Goal: Task Accomplishment & Management: Complete application form

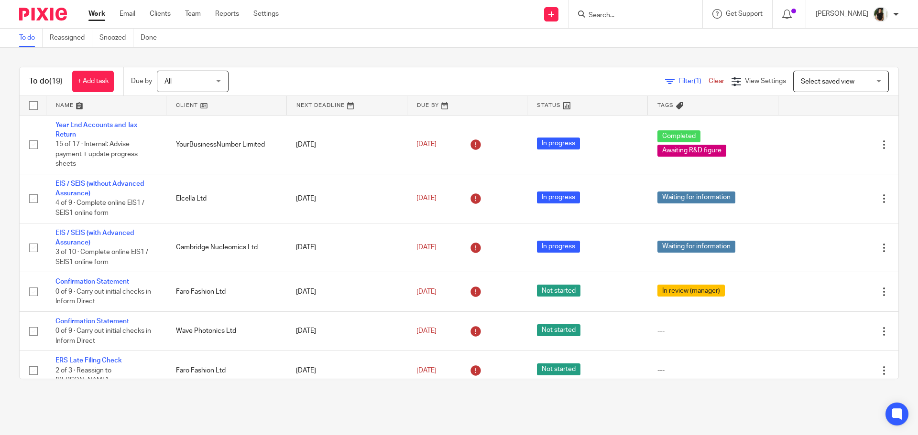
scroll to position [334, 0]
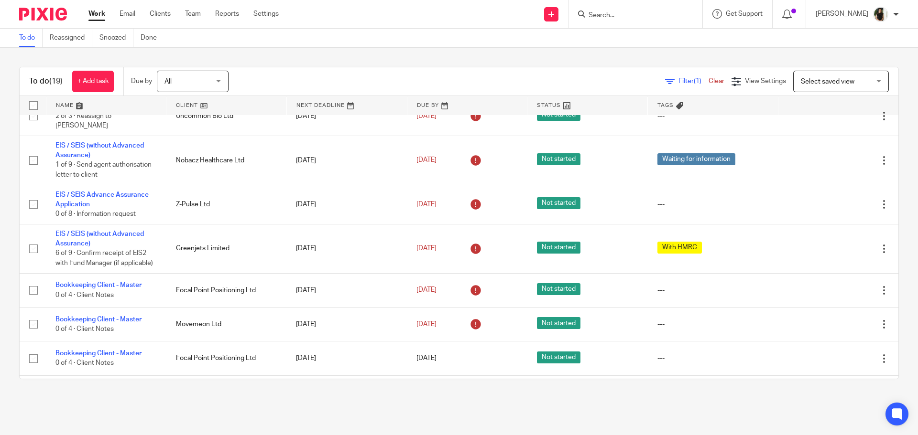
click at [611, 20] on input "Search" at bounding box center [630, 15] width 86 height 9
click at [632, 18] on input "Search" at bounding box center [630, 15] width 86 height 9
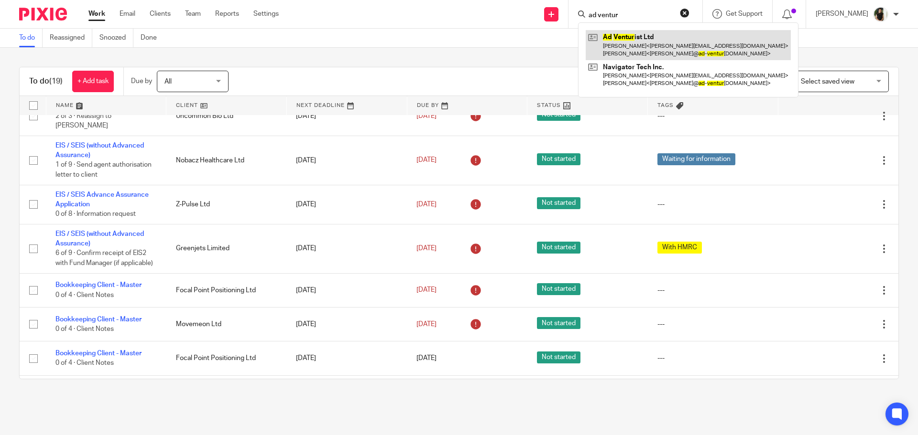
type input "ad ventur"
click at [636, 35] on link at bounding box center [688, 45] width 205 height 30
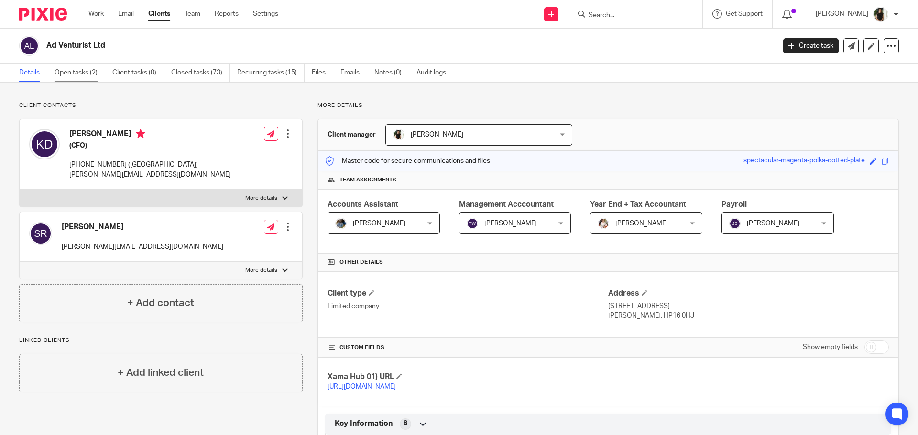
click at [84, 77] on link "Open tasks (2)" at bounding box center [79, 73] width 51 height 19
click at [809, 50] on link "Create task" at bounding box center [810, 45] width 55 height 15
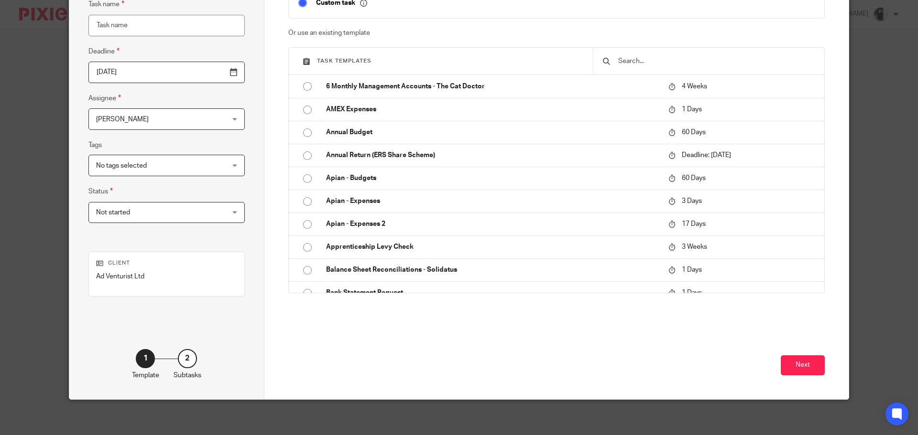
scroll to position [96, 0]
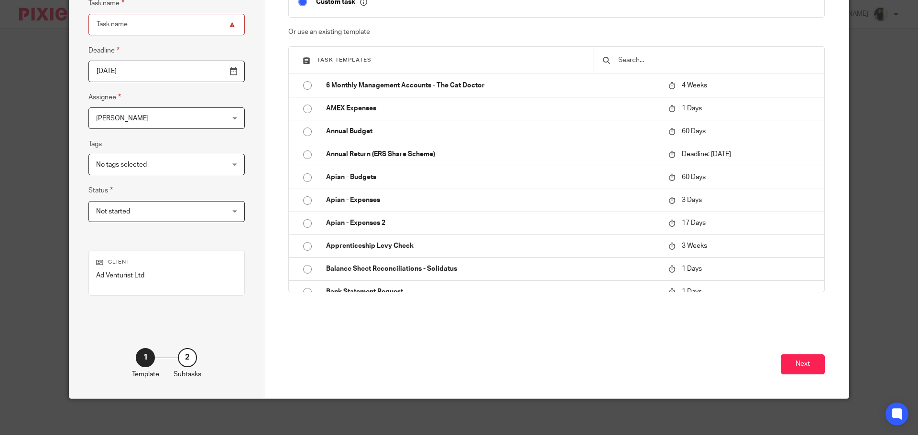
click at [639, 61] on input "text" at bounding box center [715, 60] width 197 height 11
type input "jas"
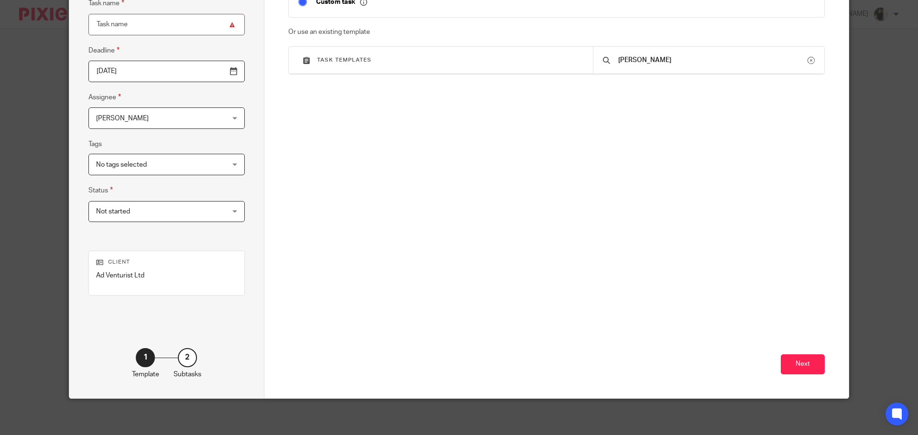
drag, startPoint x: 639, startPoint y: 61, endPoint x: 232, endPoint y: 50, distance: 407.4
click at [271, 53] on div "Create a custom task Custom task Or use an existing template Task templates jas…" at bounding box center [556, 171] width 585 height 456
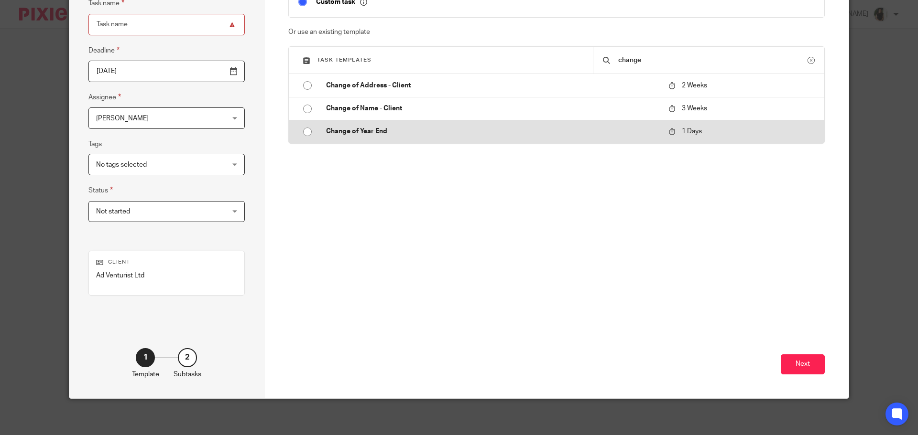
type input "change"
click at [343, 136] on p "Change of Year End" at bounding box center [492, 132] width 333 height 10
type input "2025-09-18"
type input "Change of Year End"
checkbox input "false"
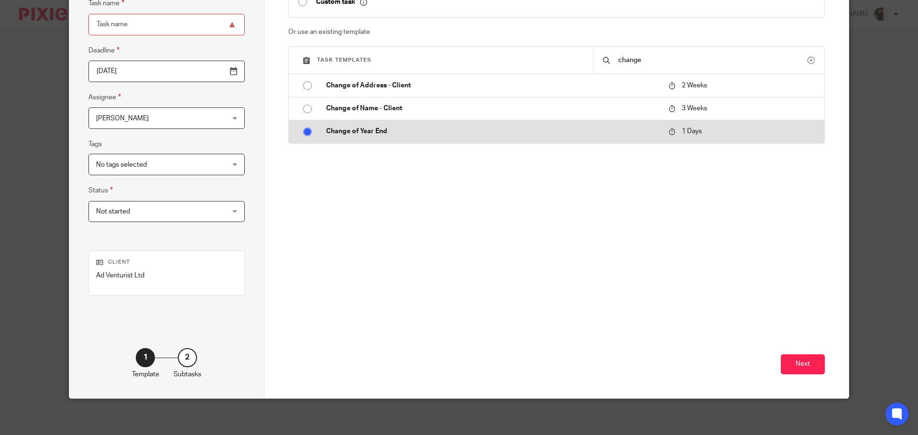
radio input "true"
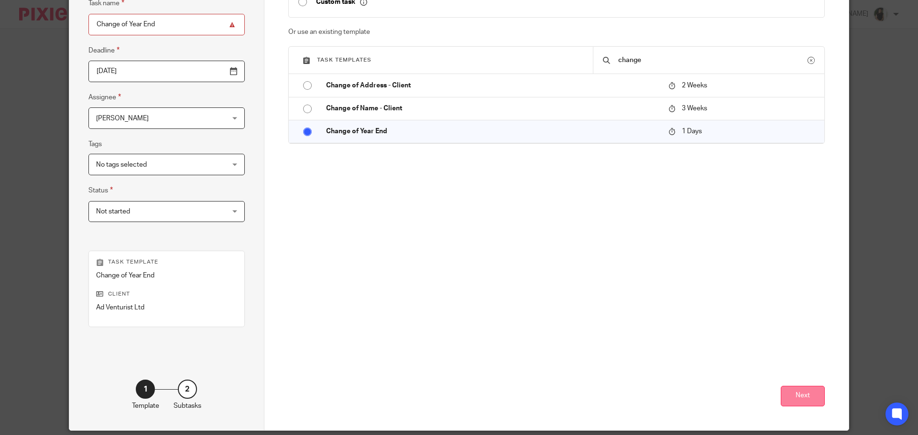
click at [795, 399] on button "Next" at bounding box center [803, 396] width 44 height 21
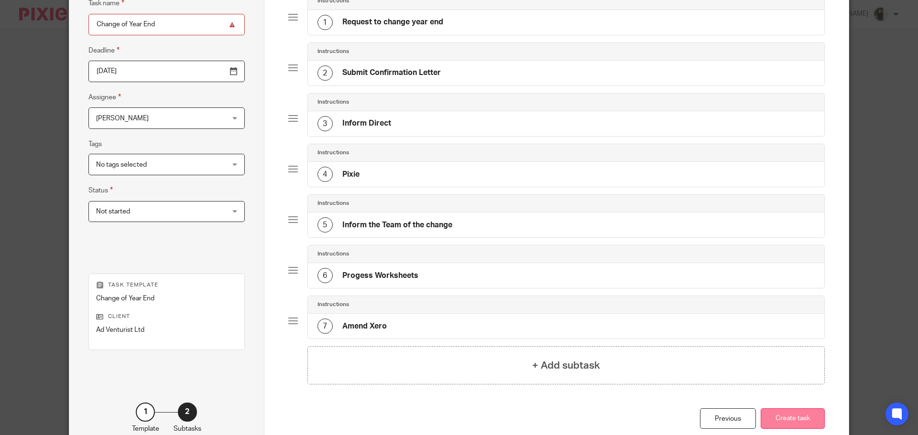
click at [795, 426] on button "Create task" at bounding box center [792, 419] width 64 height 21
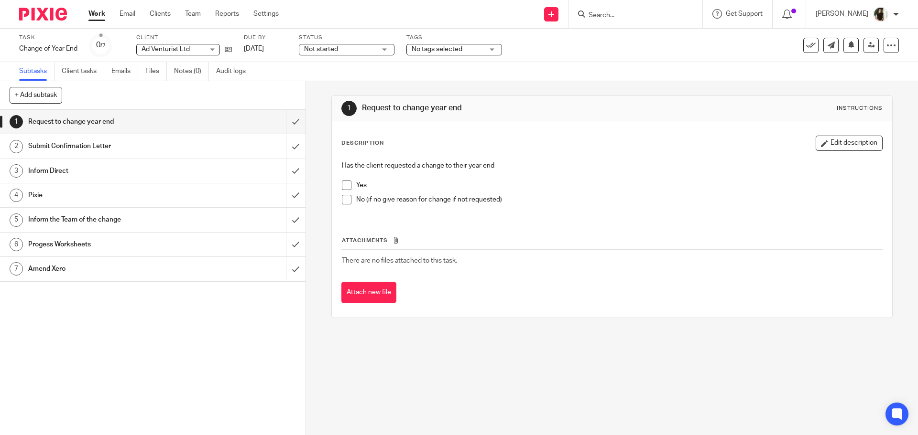
click at [342, 184] on span at bounding box center [347, 186] width 10 height 10
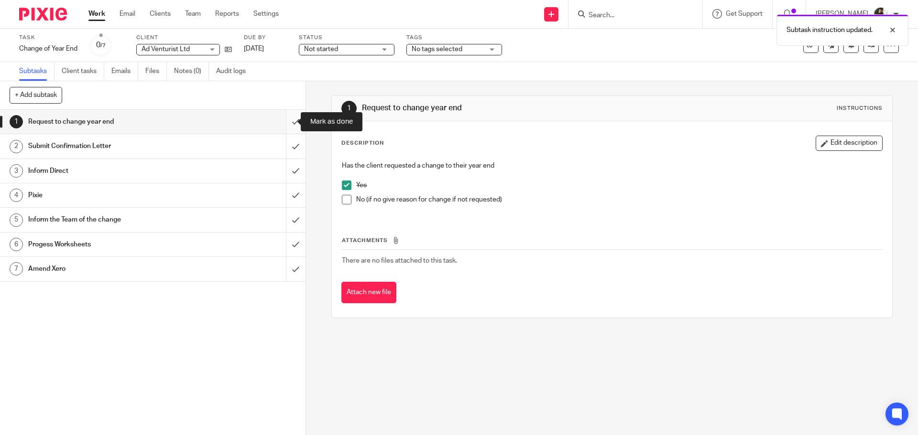
click at [286, 122] on input "submit" at bounding box center [152, 122] width 305 height 24
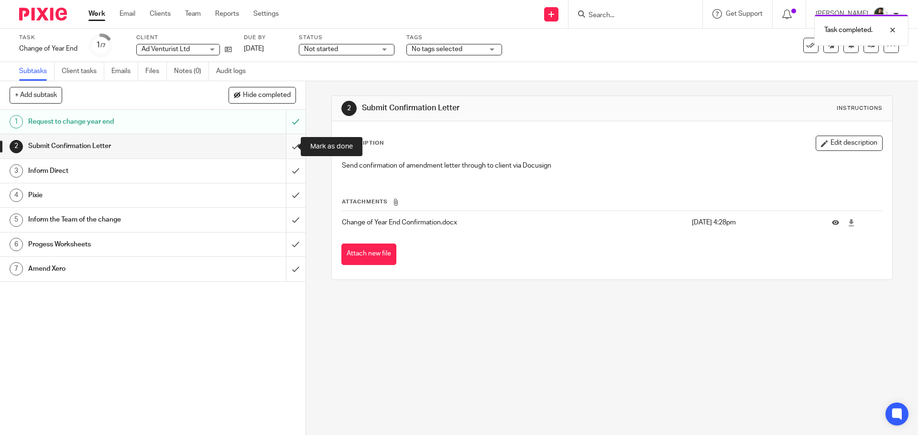
click at [289, 150] on input "submit" at bounding box center [152, 146] width 305 height 24
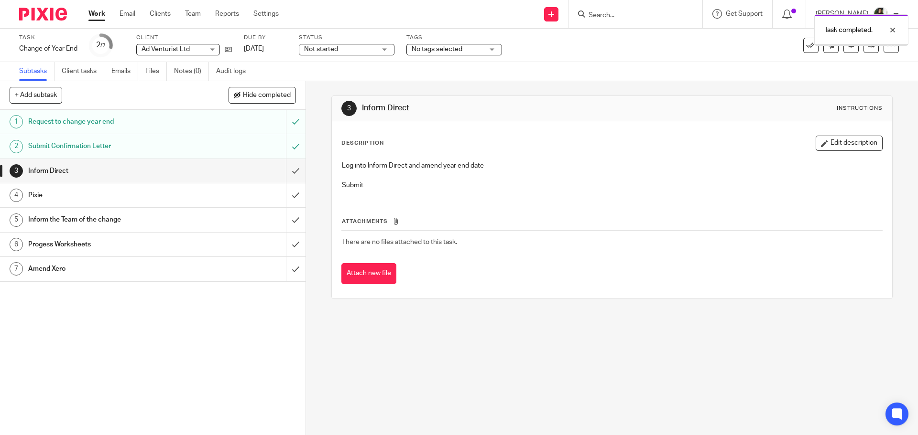
click at [287, 166] on input "submit" at bounding box center [152, 171] width 305 height 24
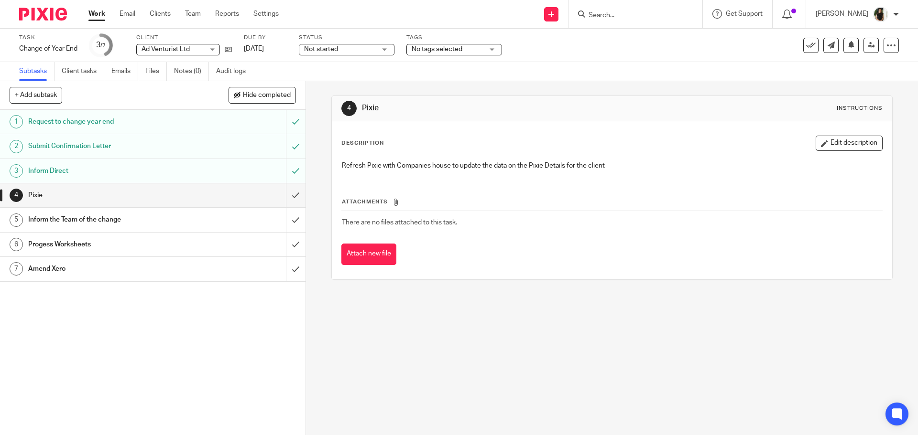
drag, startPoint x: 104, startPoint y: 15, endPoint x: 166, endPoint y: 8, distance: 62.6
drag, startPoint x: 166, startPoint y: 8, endPoint x: 159, endPoint y: 15, distance: 10.5
click at [280, 196] on input "submit" at bounding box center [152, 196] width 305 height 24
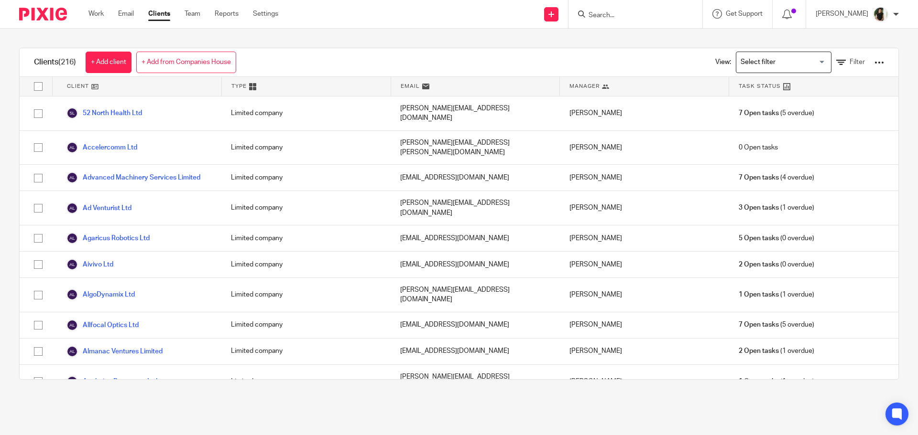
click at [874, 66] on div at bounding box center [879, 63] width 10 height 10
click at [799, 95] on link "Update dates using Companies House" at bounding box center [802, 98] width 133 height 14
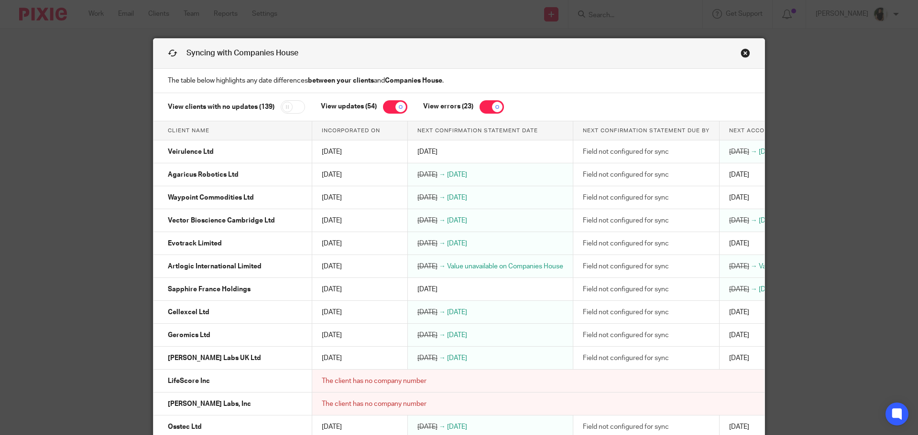
click at [195, 129] on th "Client name" at bounding box center [232, 130] width 159 height 19
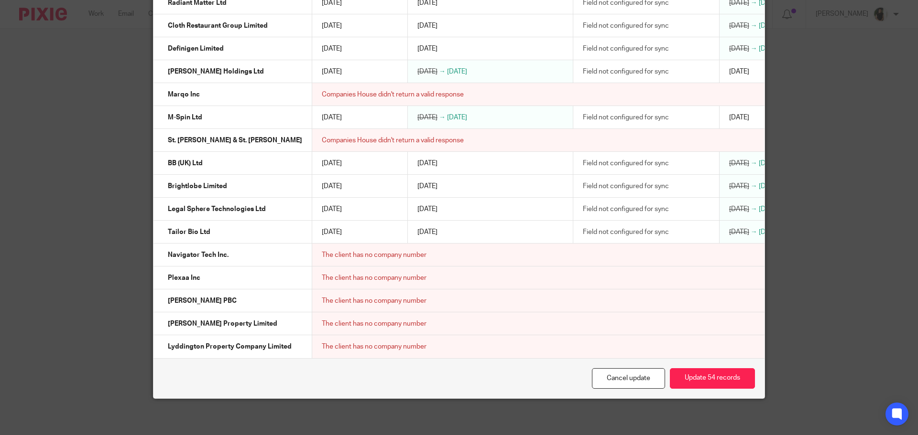
scroll to position [1558, 0]
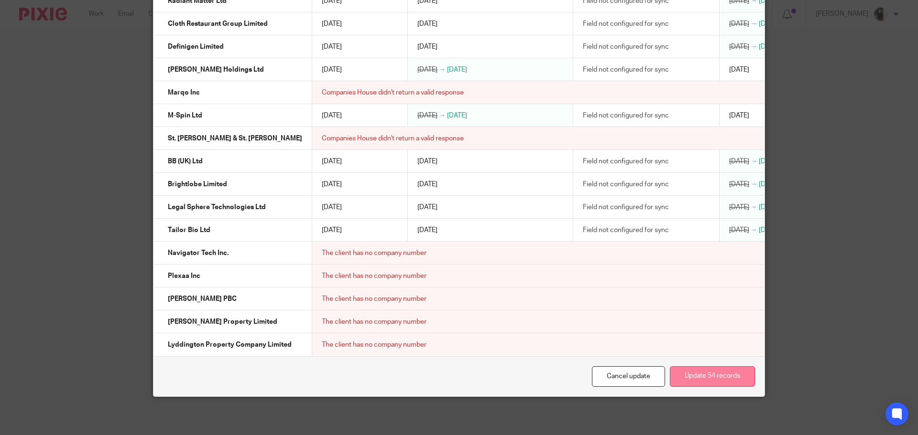
click at [712, 376] on button "Update 54 records" at bounding box center [712, 377] width 85 height 21
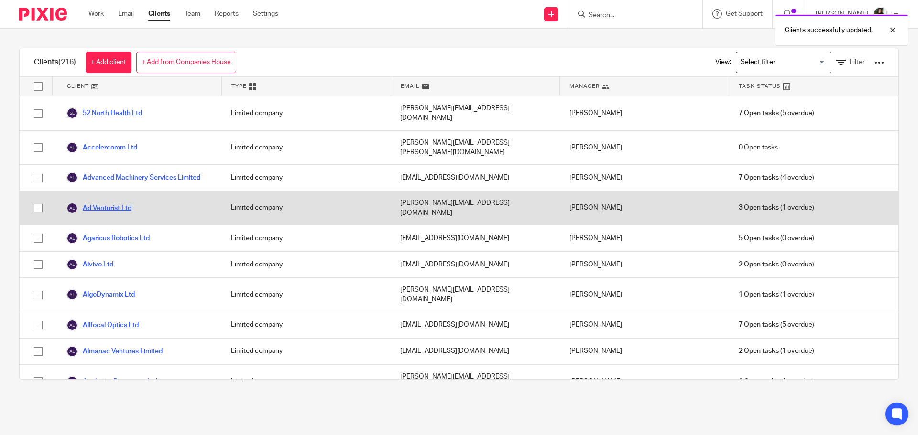
click at [114, 203] on link "Ad Venturist Ltd" at bounding box center [98, 208] width 65 height 11
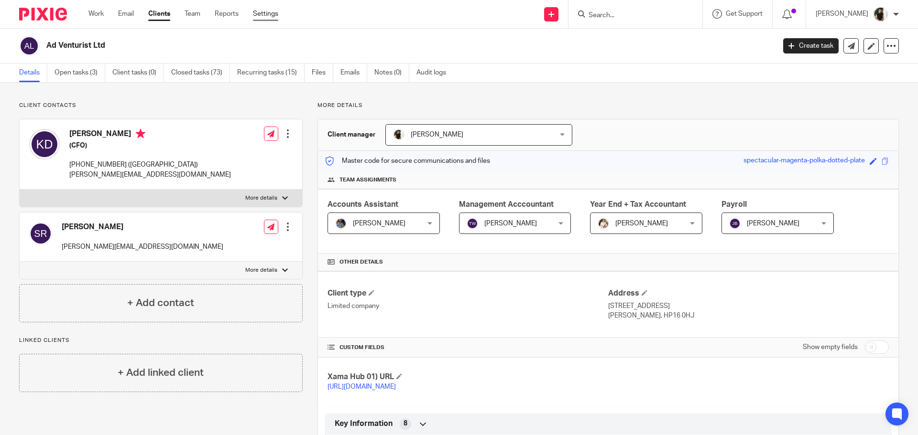
click at [272, 10] on link "Settings" at bounding box center [265, 14] width 25 height 10
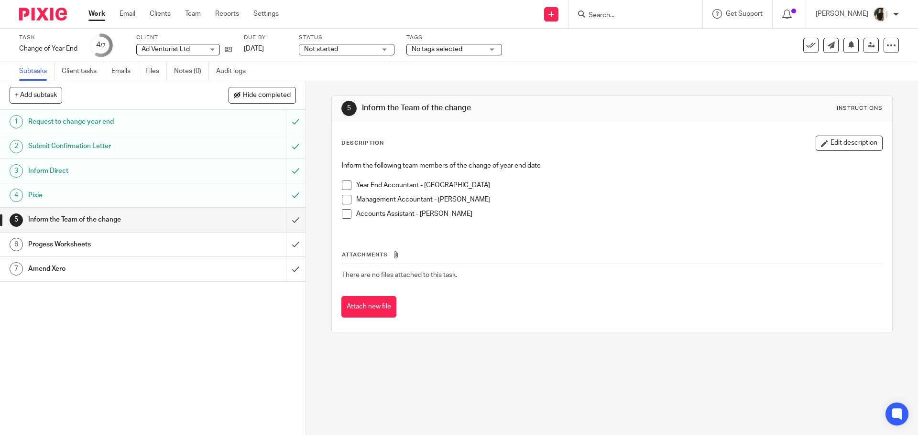
click at [163, 243] on h1 "Progess Worksheets" at bounding box center [110, 245] width 165 height 14
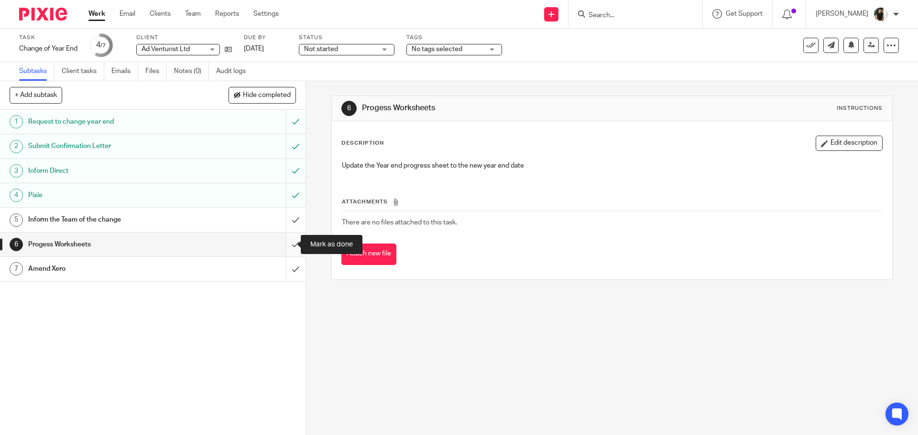
click at [282, 248] on input "submit" at bounding box center [152, 245] width 305 height 24
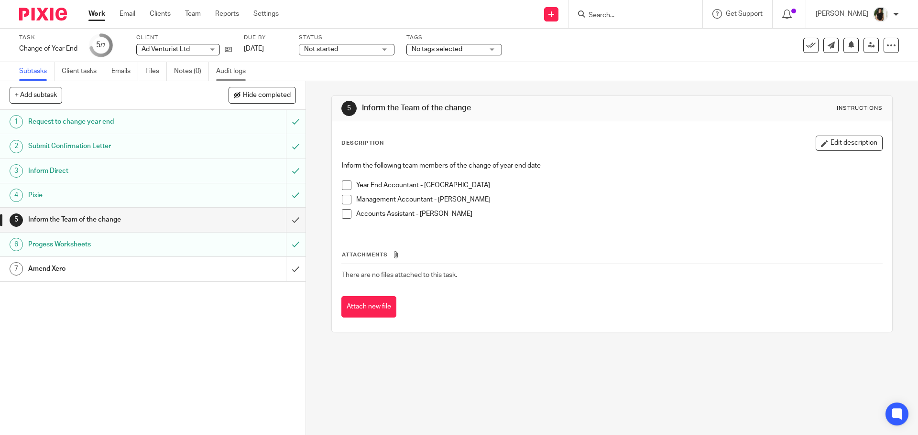
click at [228, 74] on link "Audit logs" at bounding box center [234, 71] width 37 height 19
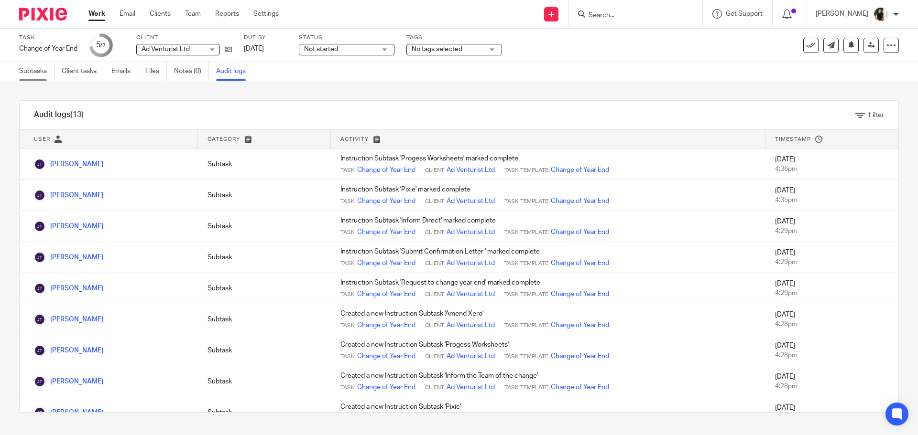
click at [40, 67] on link "Subtasks" at bounding box center [36, 71] width 35 height 19
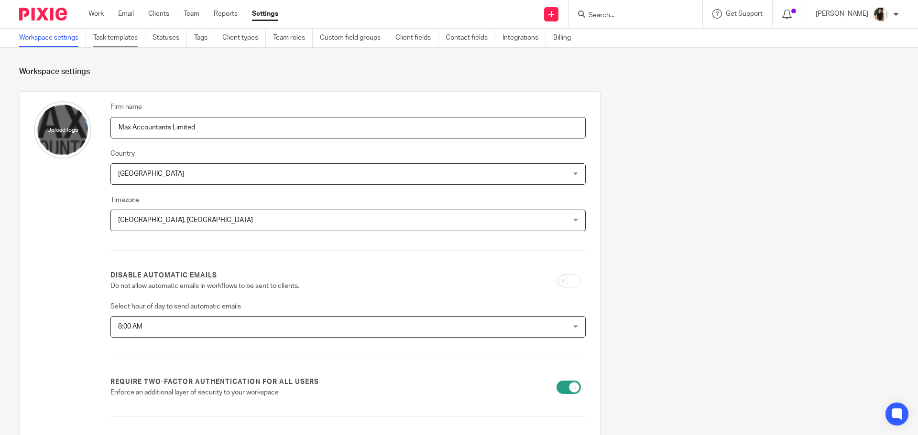
click at [130, 29] on link "Task templates" at bounding box center [119, 38] width 52 height 19
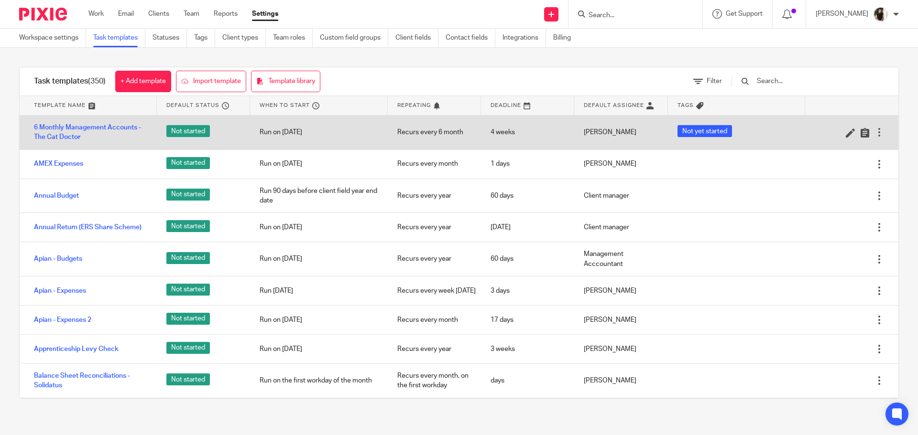
click at [874, 132] on div at bounding box center [879, 133] width 10 height 10
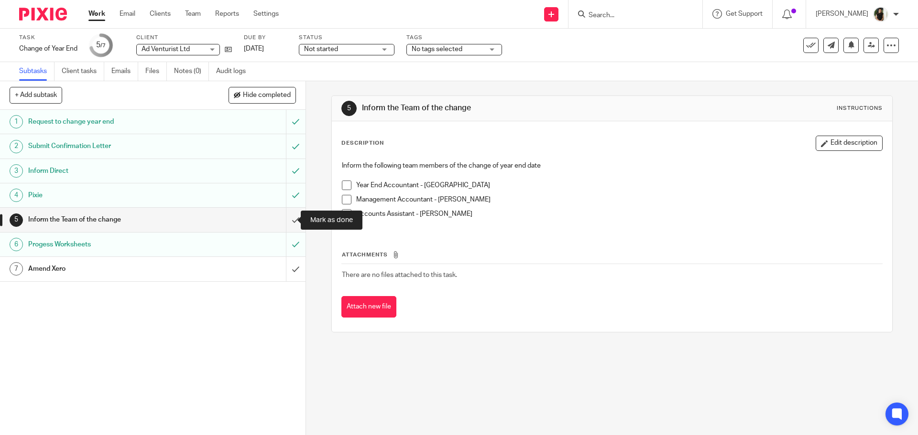
click at [281, 220] on input "submit" at bounding box center [152, 220] width 305 height 24
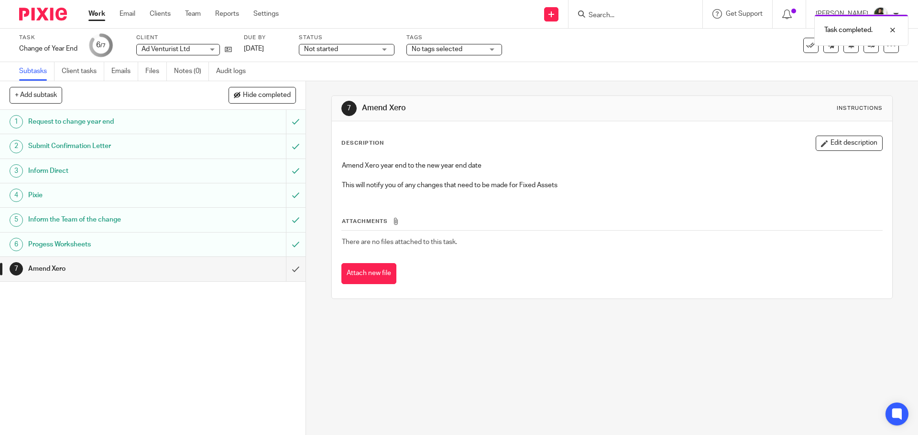
click at [290, 271] on input "submit" at bounding box center [152, 269] width 305 height 24
